Goal: Entertainment & Leisure: Consume media (video, audio)

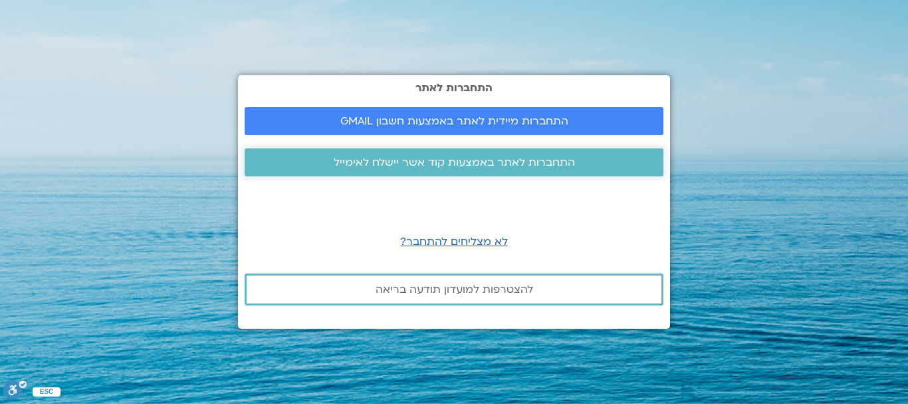
click at [432, 168] on span "התחברות לאתר באמצעות קוד אשר יישלח לאימייל" at bounding box center [454, 162] width 241 height 12
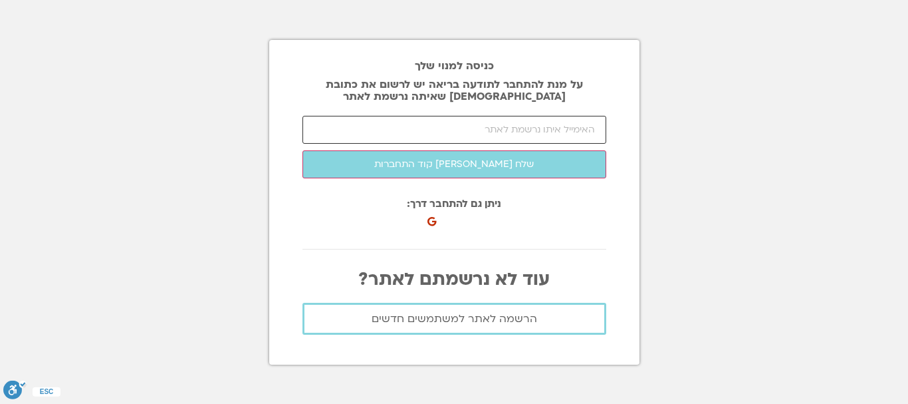
click at [499, 126] on input "email" at bounding box center [455, 130] width 304 height 28
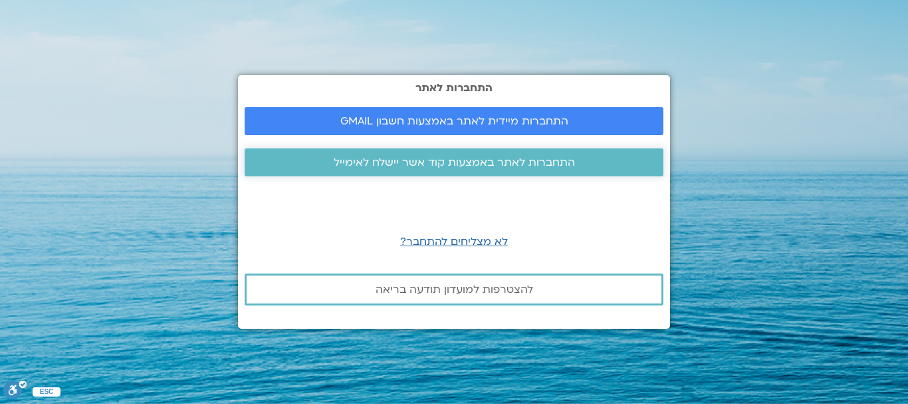
click at [471, 166] on span "התחברות לאתר באמצעות קוד אשר יישלח לאימייל" at bounding box center [454, 162] width 241 height 12
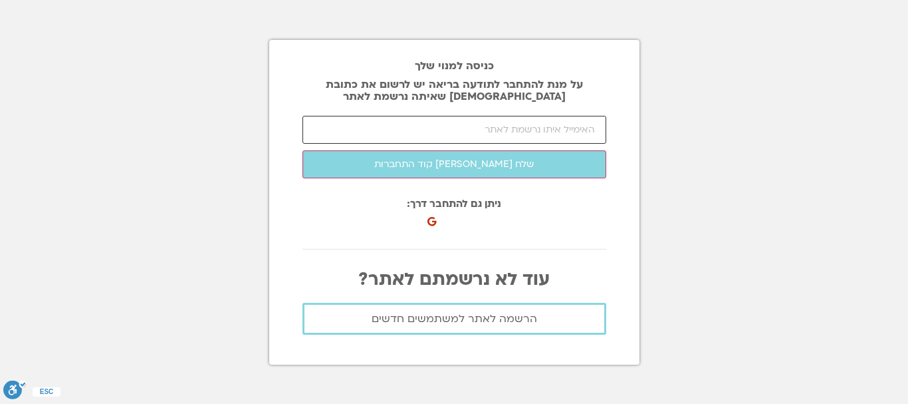
click at [508, 134] on input "email" at bounding box center [455, 130] width 304 height 28
type input "ש"
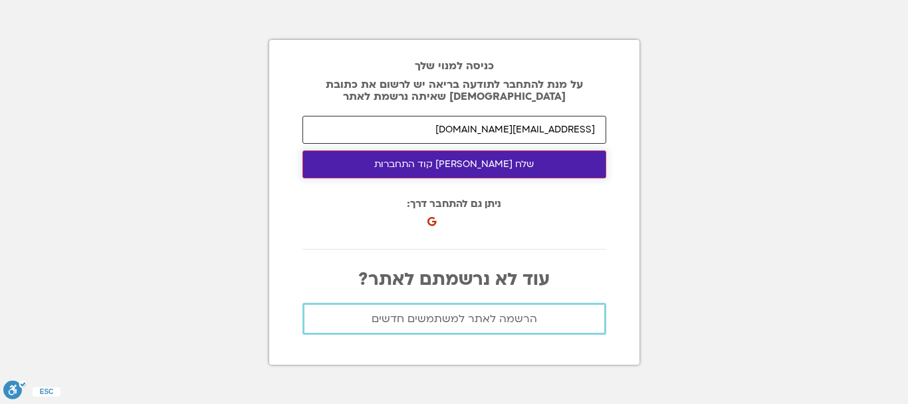
type input "azization@yahoo.com"
click at [492, 164] on button "שלח לי קוד התחברות" at bounding box center [455, 164] width 304 height 28
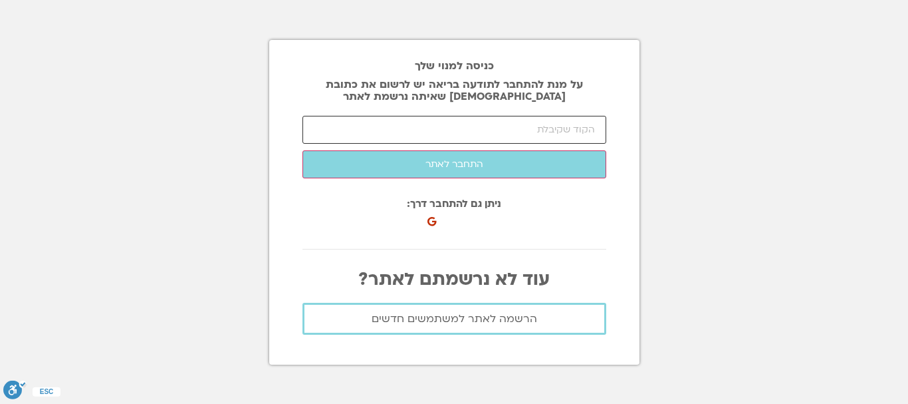
click at [581, 135] on input "number" at bounding box center [455, 130] width 304 height 28
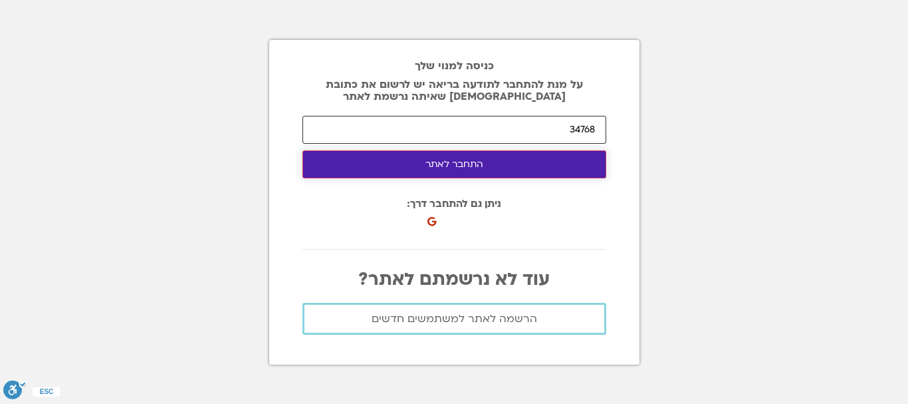
type input "34768"
click at [478, 164] on button "התחבר לאתר" at bounding box center [455, 164] width 304 height 28
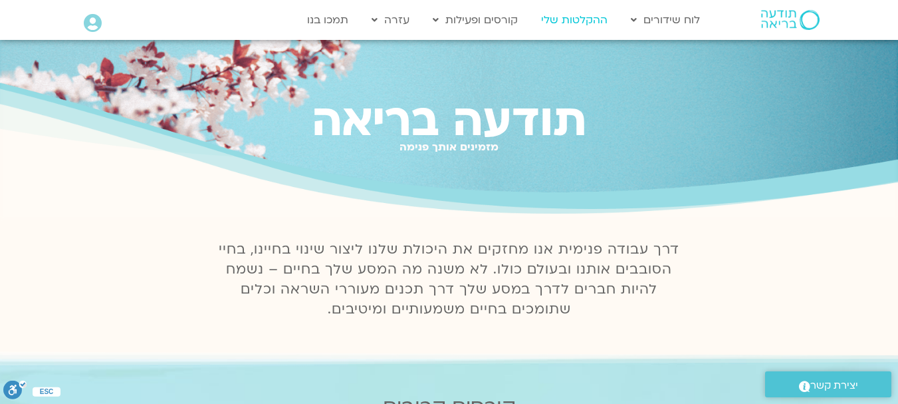
click at [575, 25] on link "ההקלטות שלי" at bounding box center [575, 19] width 80 height 25
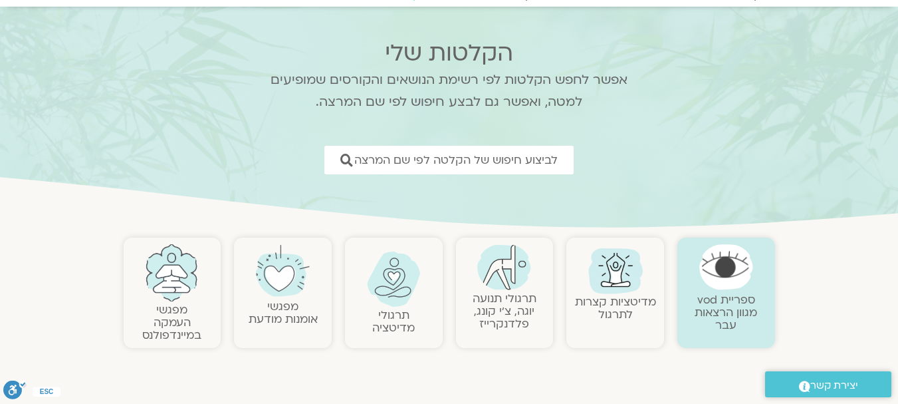
scroll to position [133, 0]
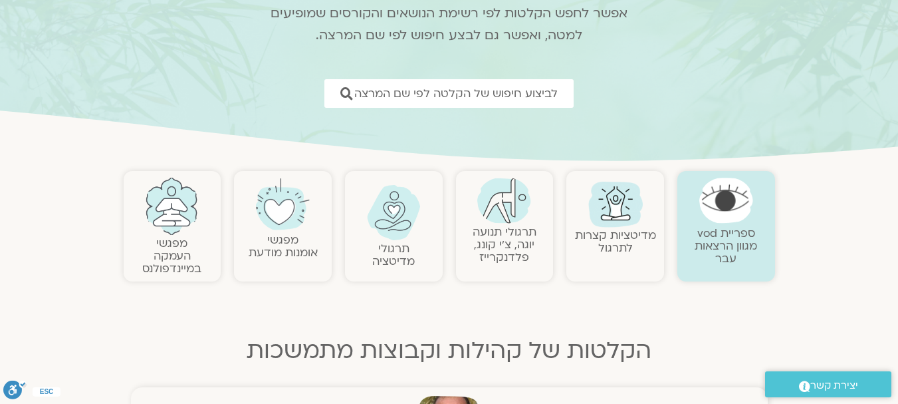
click at [513, 215] on img at bounding box center [504, 201] width 54 height 46
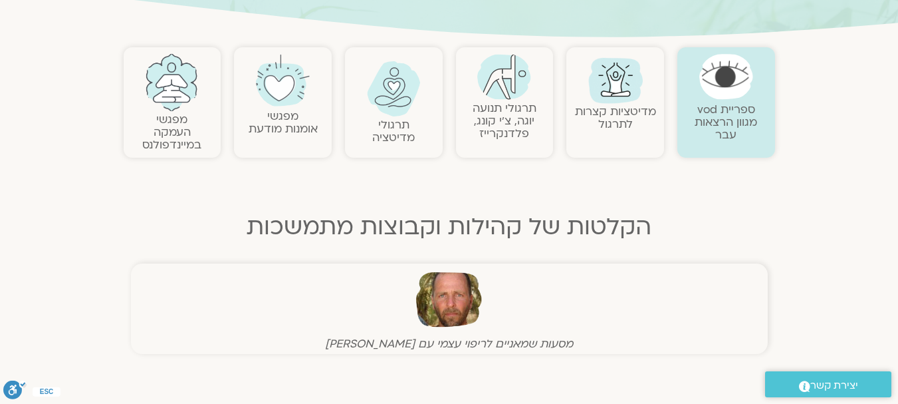
scroll to position [266, 0]
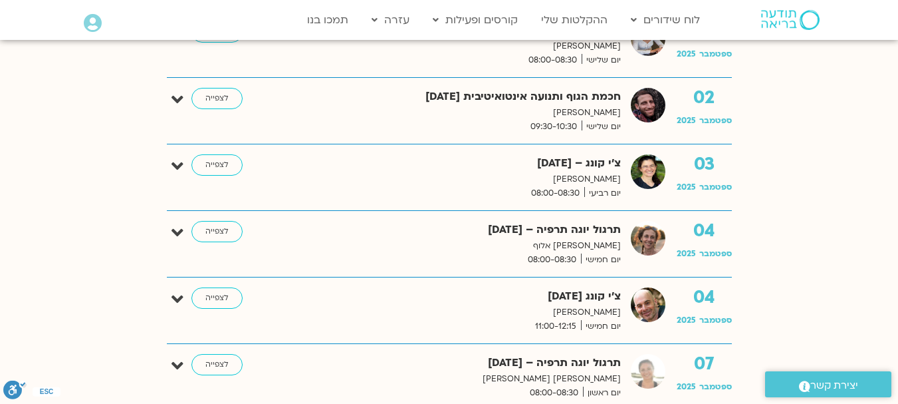
scroll to position [532, 0]
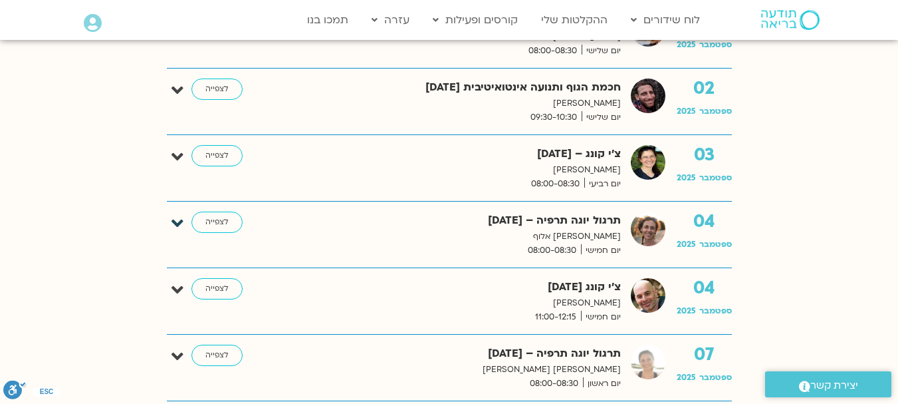
click at [178, 221] on icon at bounding box center [178, 223] width 12 height 19
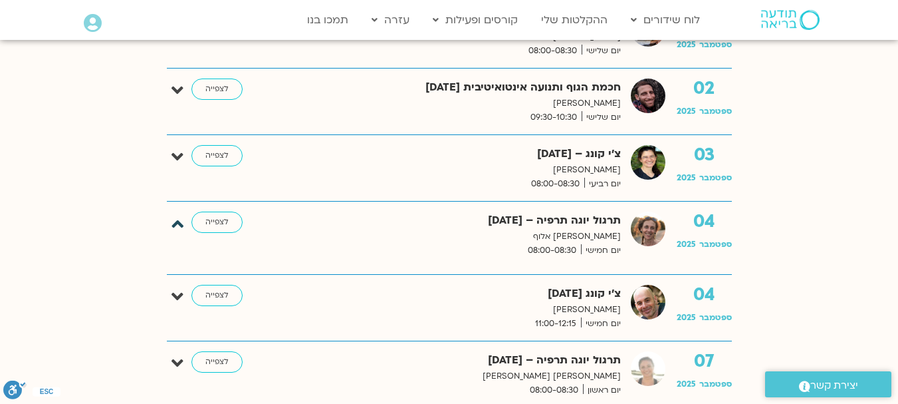
click at [178, 221] on icon at bounding box center [178, 223] width 12 height 19
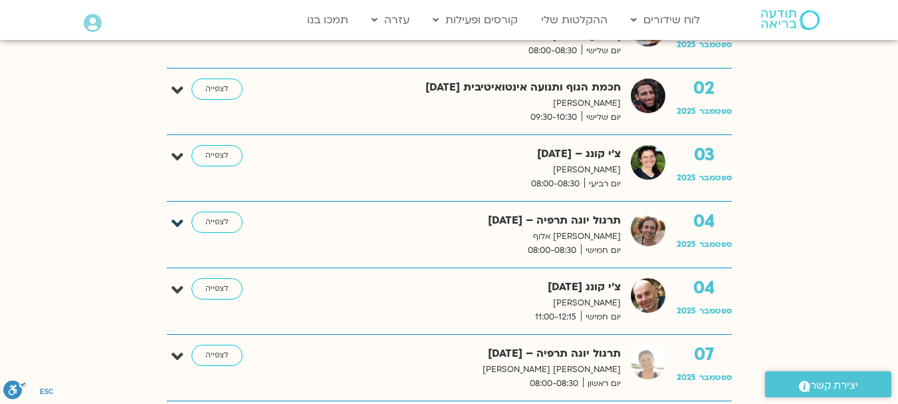
click at [178, 221] on icon at bounding box center [178, 223] width 12 height 19
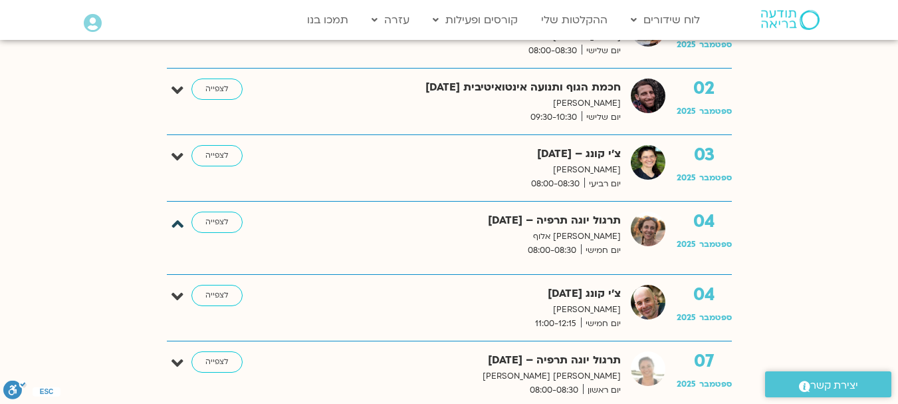
click at [178, 221] on icon at bounding box center [178, 223] width 12 height 19
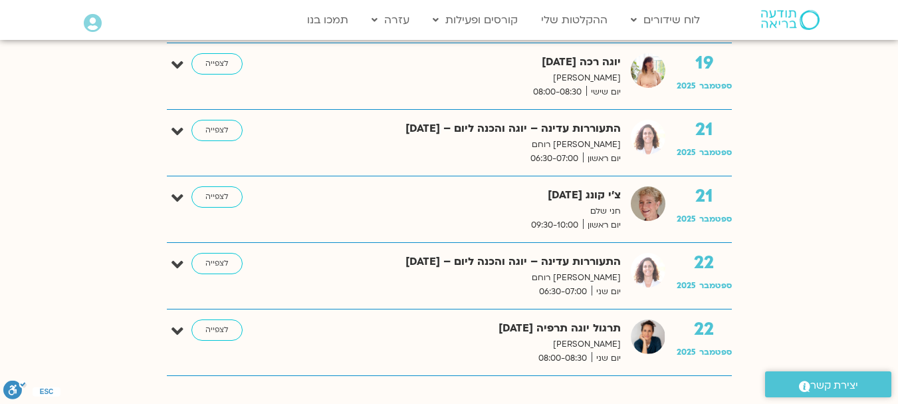
scroll to position [1795, 0]
